Goal: Information Seeking & Learning: Learn about a topic

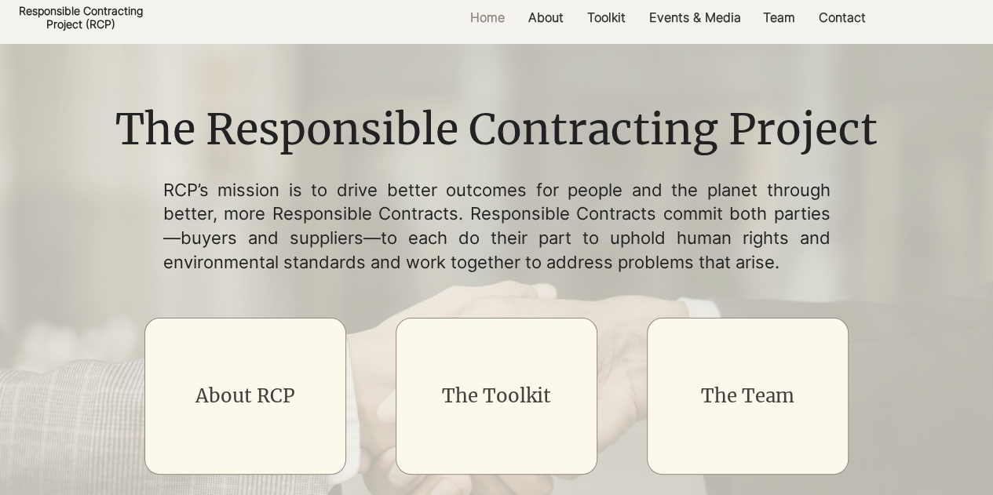
scroll to position [115, 0]
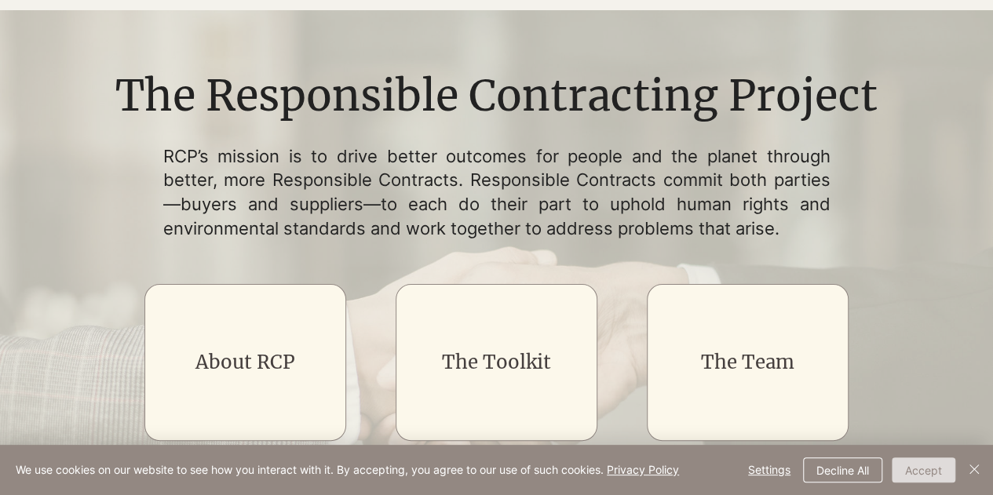
click at [918, 467] on button "Accept" at bounding box center [924, 470] width 64 height 25
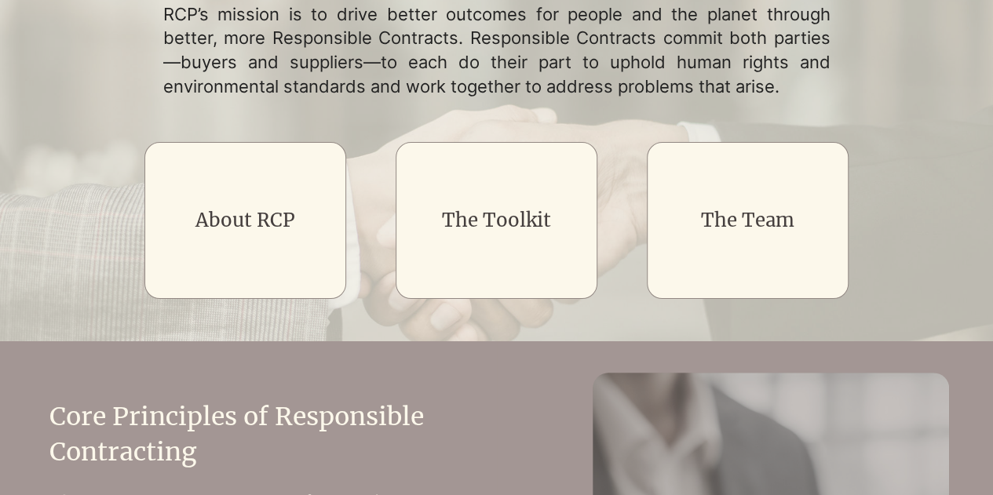
scroll to position [266, 0]
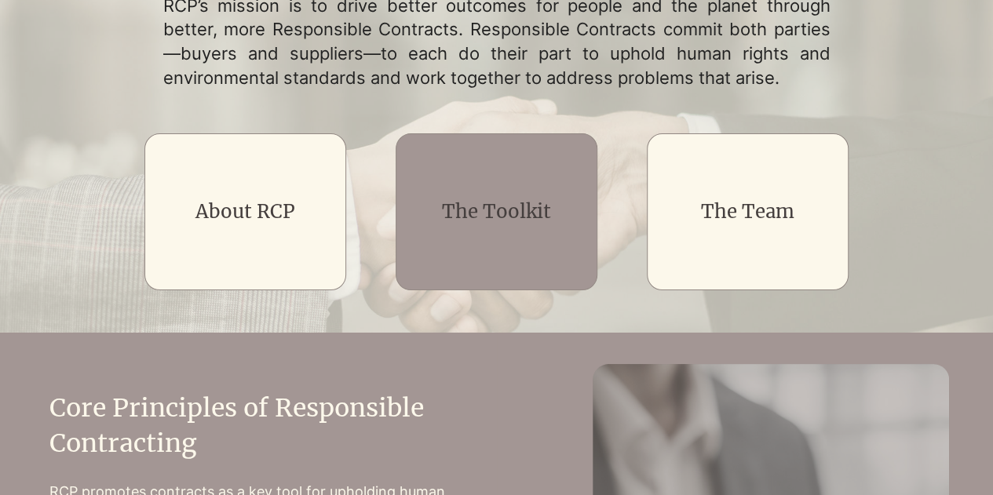
click at [513, 210] on link "The Toolkit" at bounding box center [496, 211] width 109 height 24
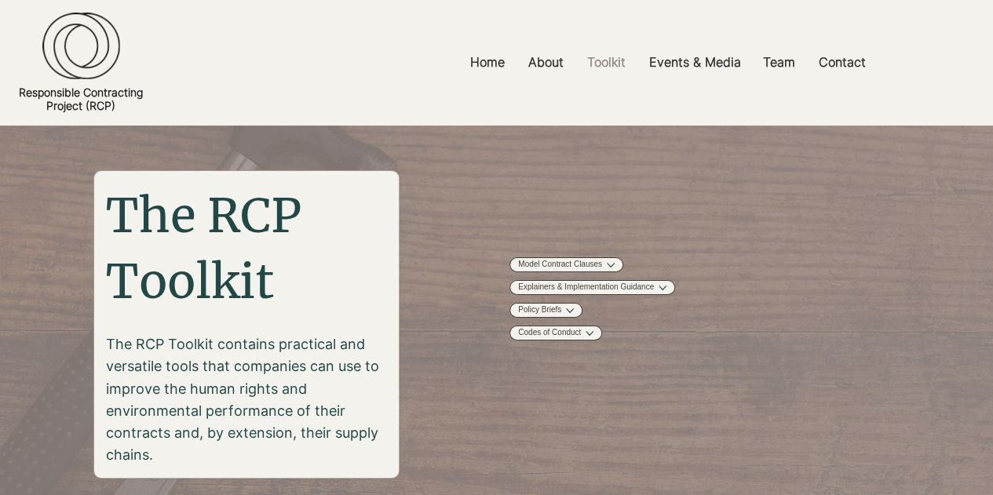
scroll to position [71, 0]
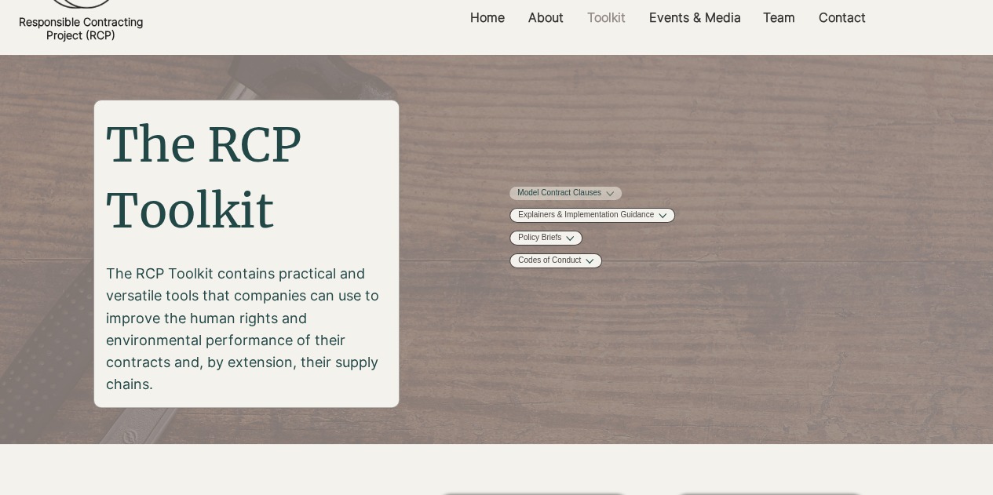
click at [614, 192] on button "More Model Contract Clauses pages" at bounding box center [610, 194] width 8 height 8
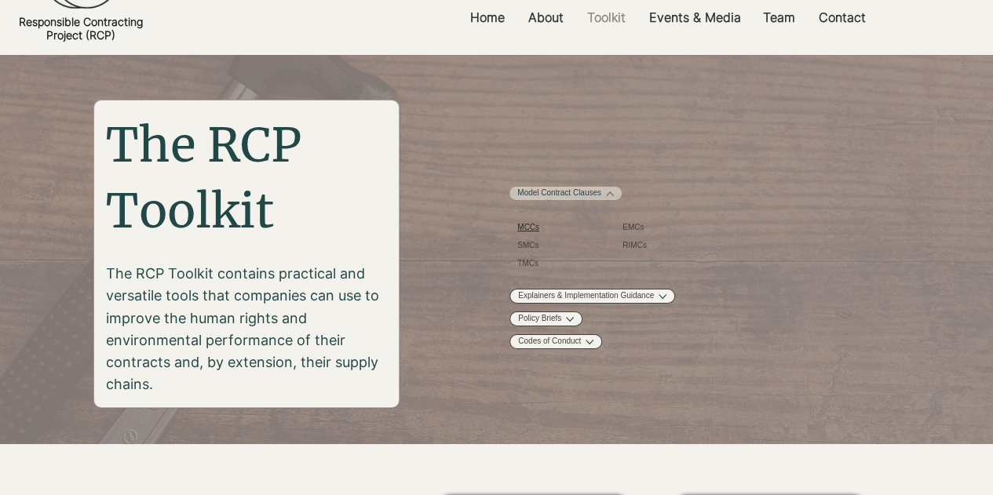
click at [527, 234] on span "MCCs" at bounding box center [528, 228] width 22 height 12
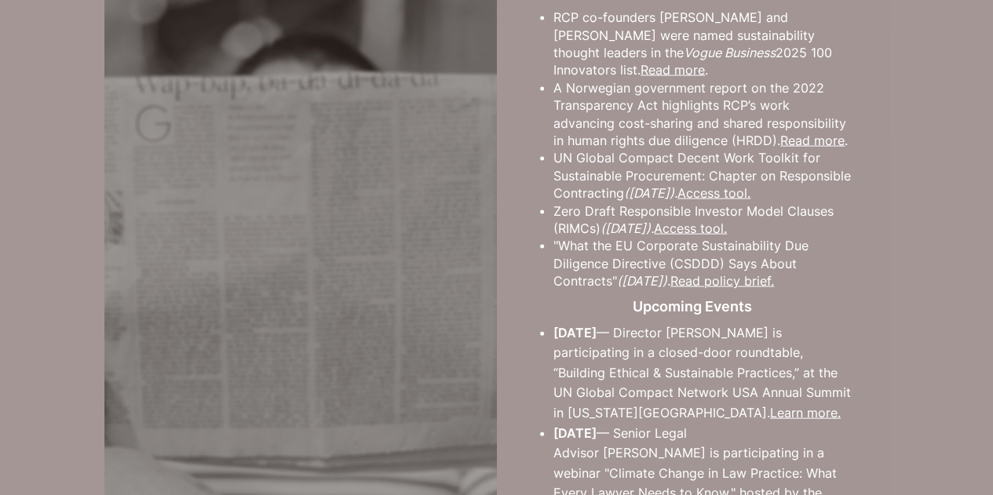
scroll to position [1527, 0]
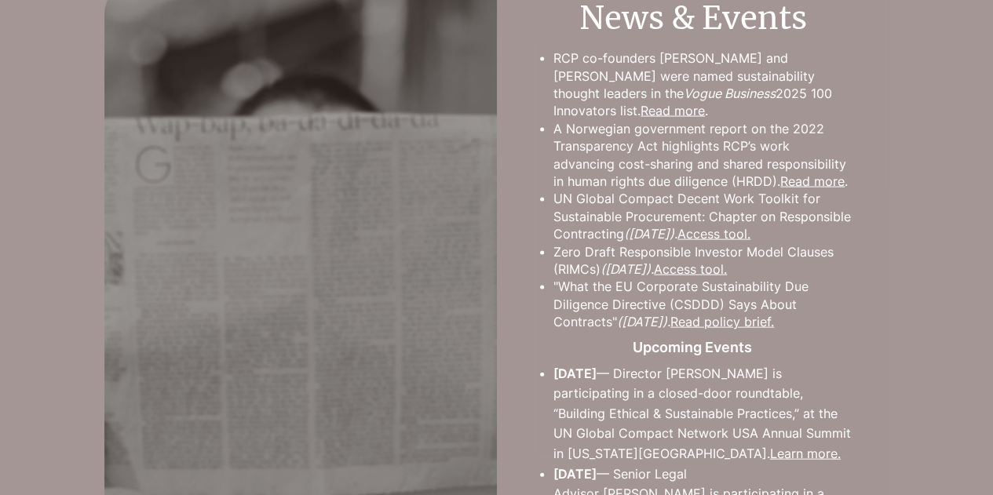
scroll to position [71, 0]
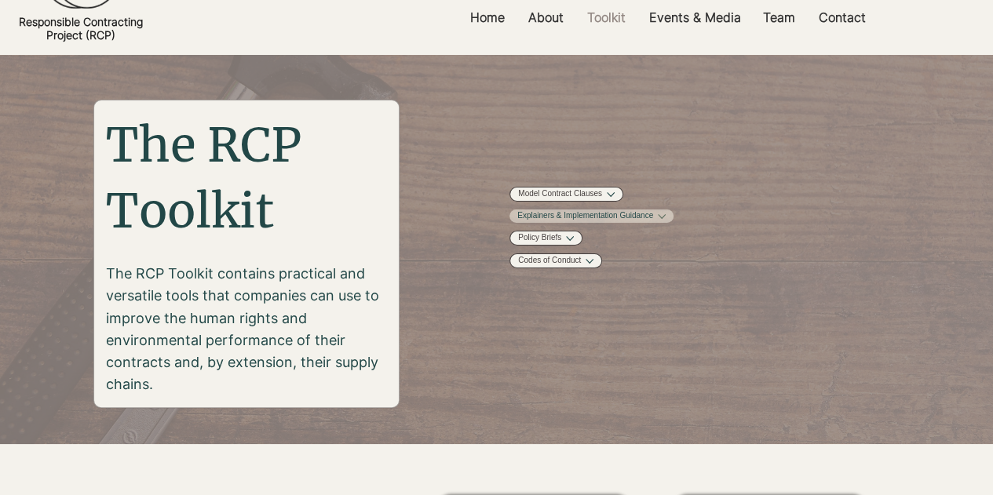
click at [590, 222] on link "Explainers & Implementation Guidance" at bounding box center [585, 216] width 136 height 12
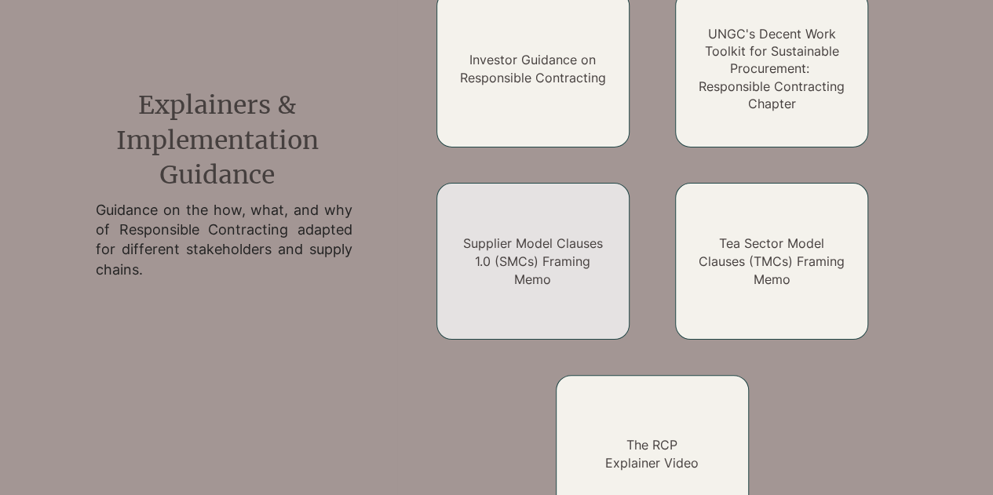
scroll to position [1228, 0]
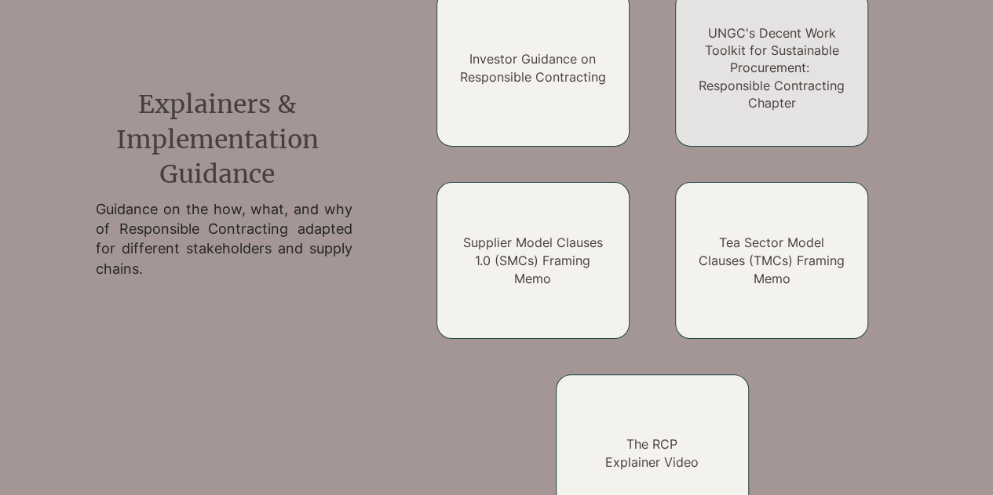
click at [758, 66] on link "UNGC's Decent Work Toolkit for Sustainable Procurement: Responsible Contracting…" at bounding box center [772, 68] width 146 height 86
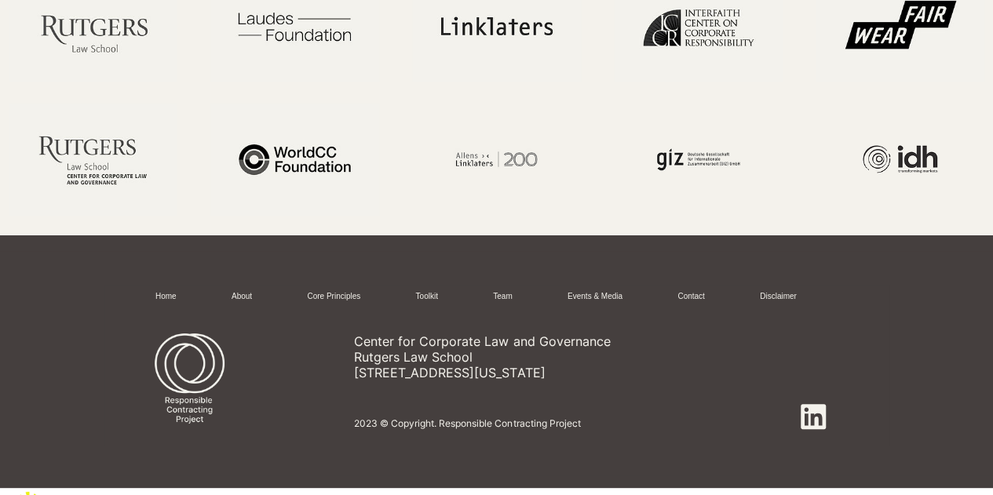
scroll to position [1954, 0]
